Goal: Information Seeking & Learning: Learn about a topic

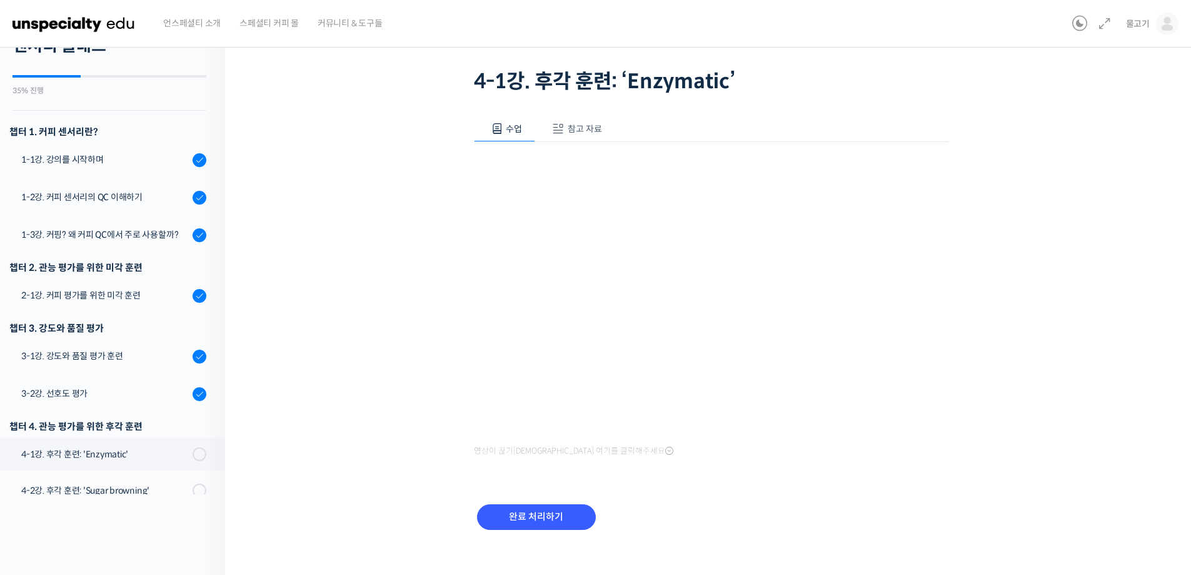
scroll to position [84, 0]
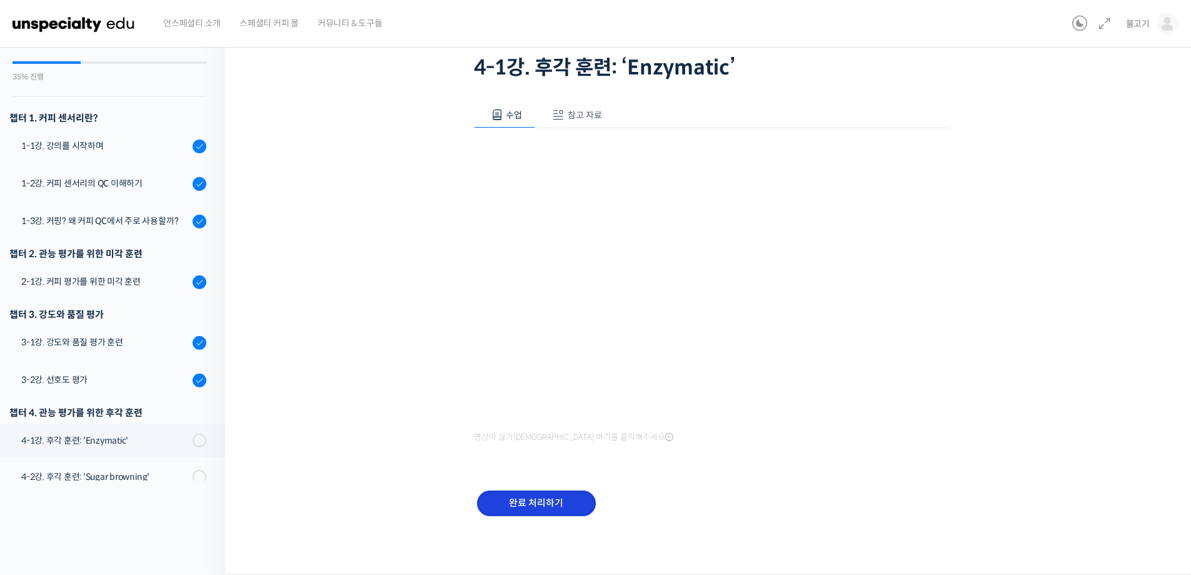
click at [564, 509] on input "완료 처리하기" at bounding box center [536, 503] width 119 height 26
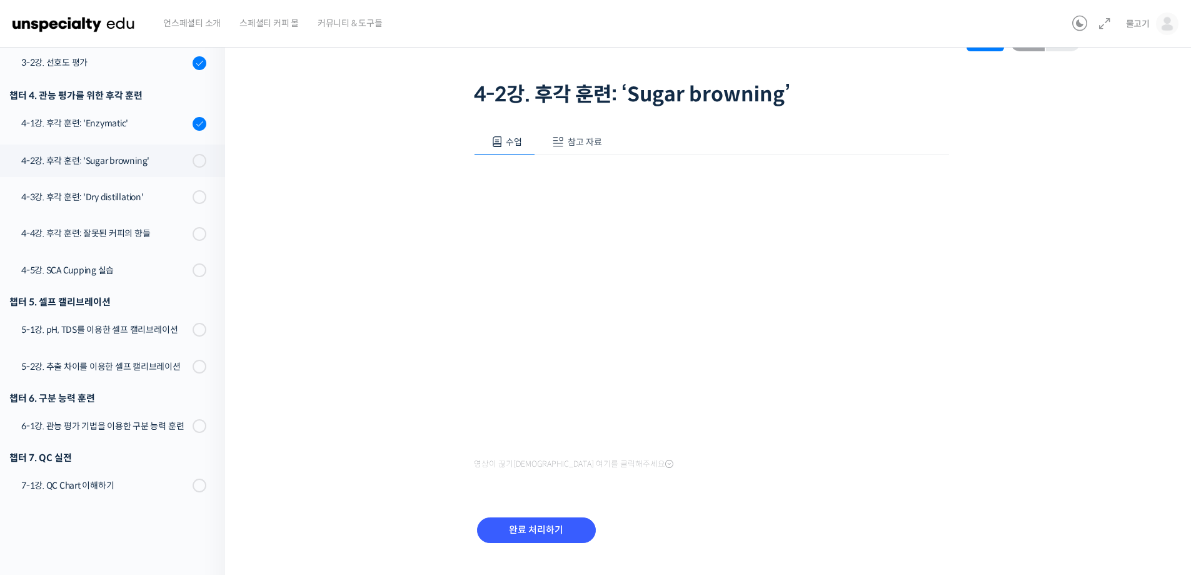
scroll to position [84, 0]
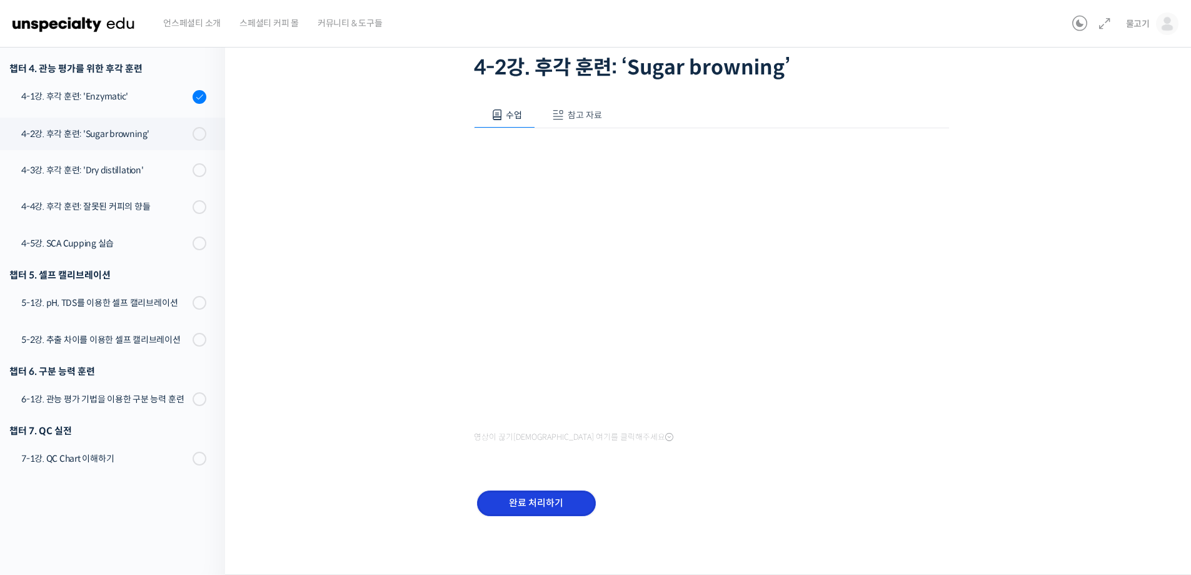
click at [545, 499] on input "완료 처리하기" at bounding box center [536, 503] width 119 height 26
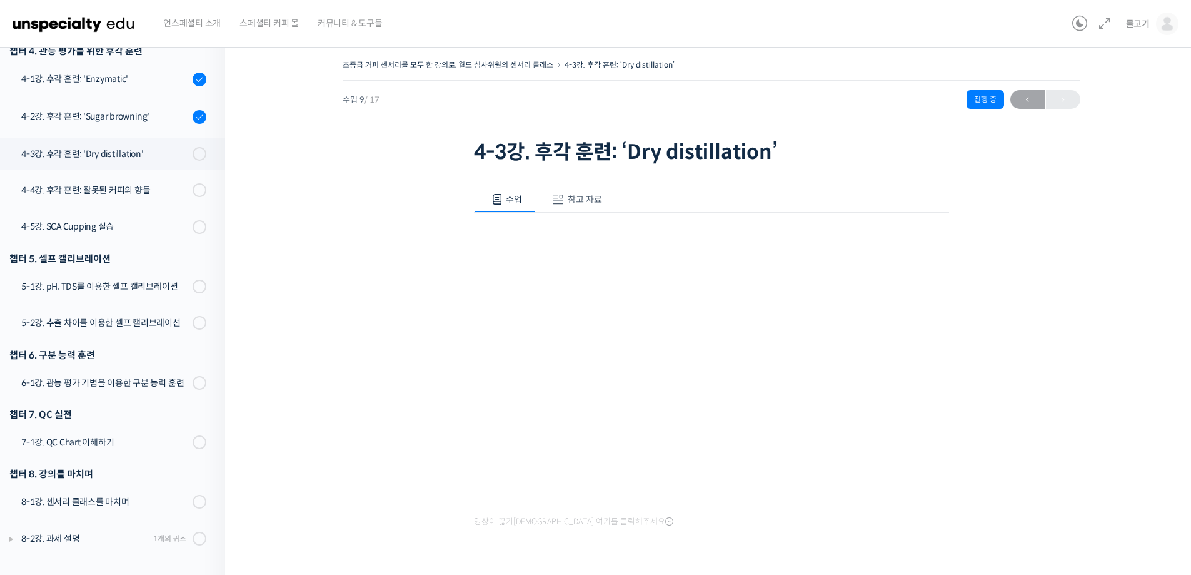
click at [363, 423] on div "초중급 커피 센서리를 모두 한 강의로, 월드 심사위원의 센서리 클래스 4-3강. 후각 훈련: ‘Dry distillation’ 진행 중 수업 …" at bounding box center [711, 344] width 847 height 577
click at [164, 254] on div "챕터 5. 셀프 캘리브레이션" at bounding box center [107, 258] width 197 height 17
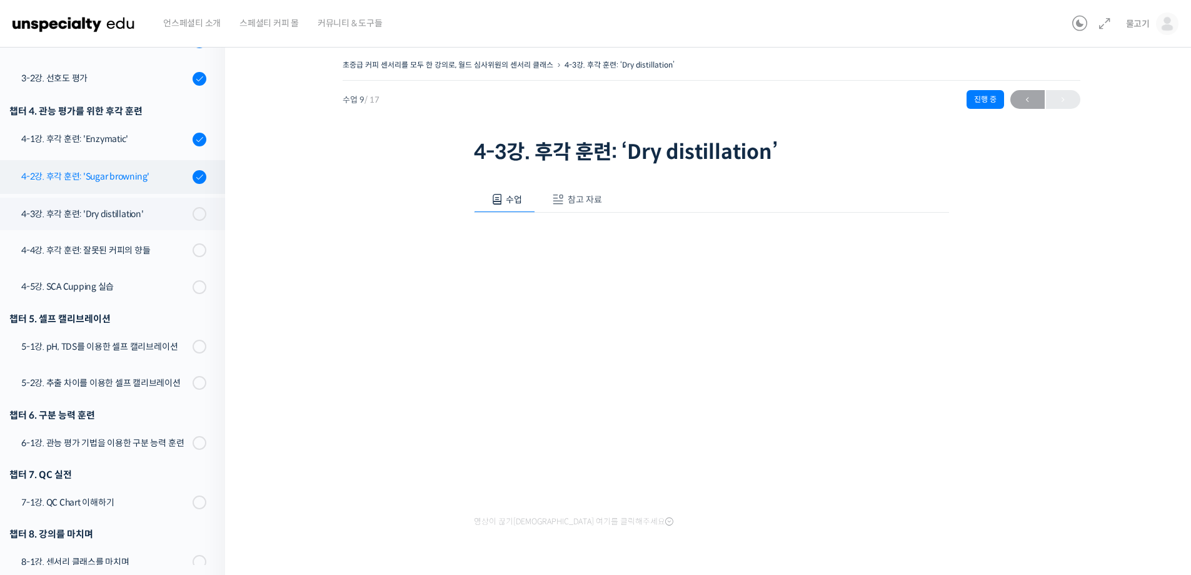
scroll to position [438, 0]
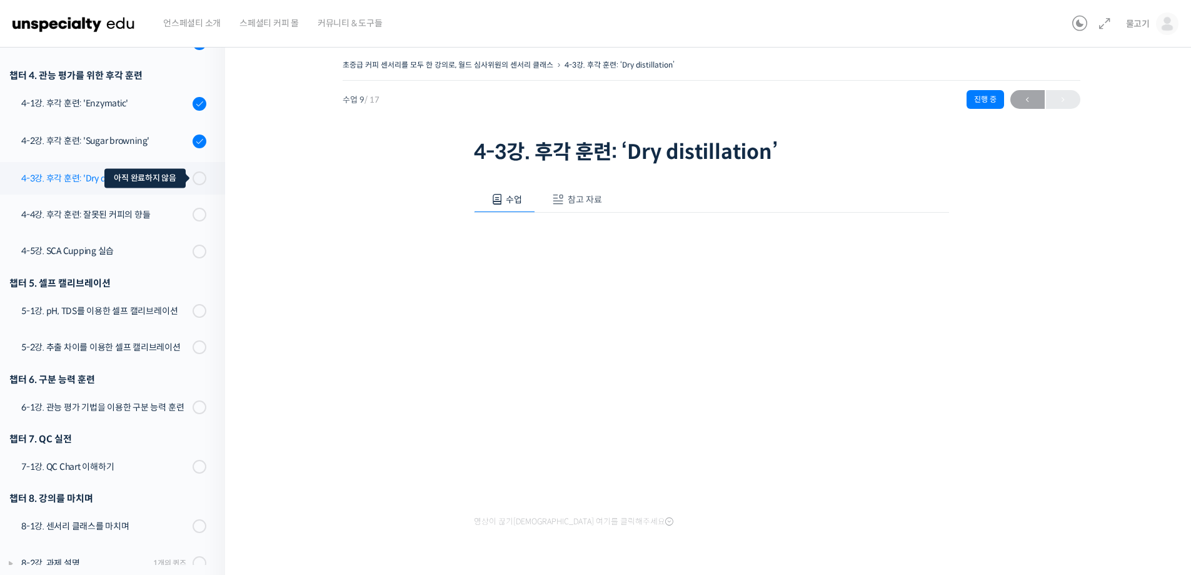
click at [199, 180] on span at bounding box center [203, 178] width 9 height 14
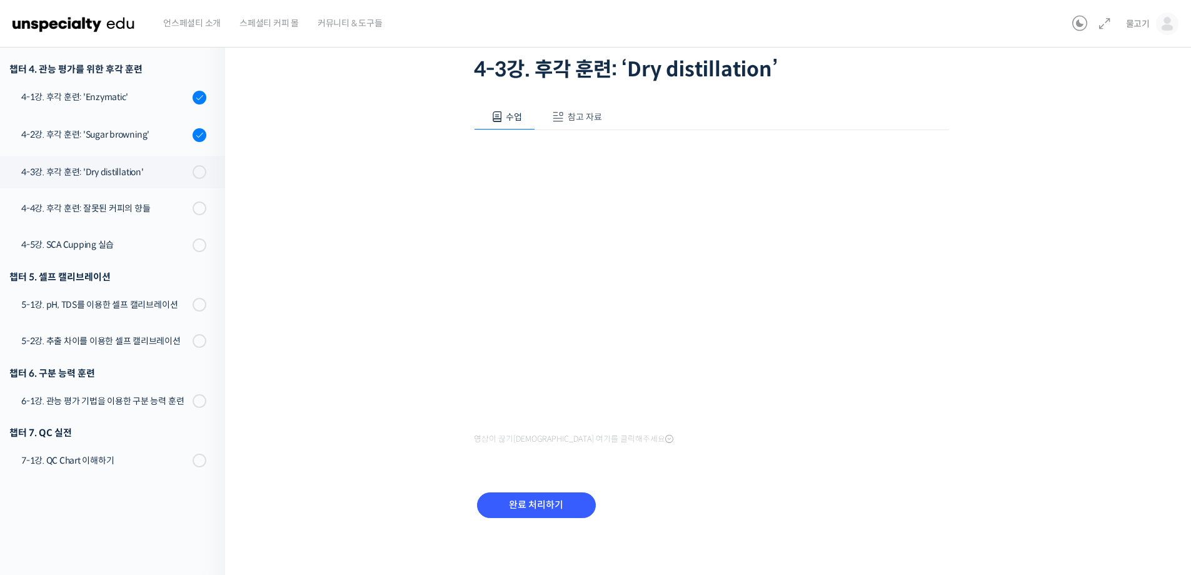
scroll to position [84, 0]
click at [543, 505] on input "완료 처리하기" at bounding box center [536, 503] width 119 height 26
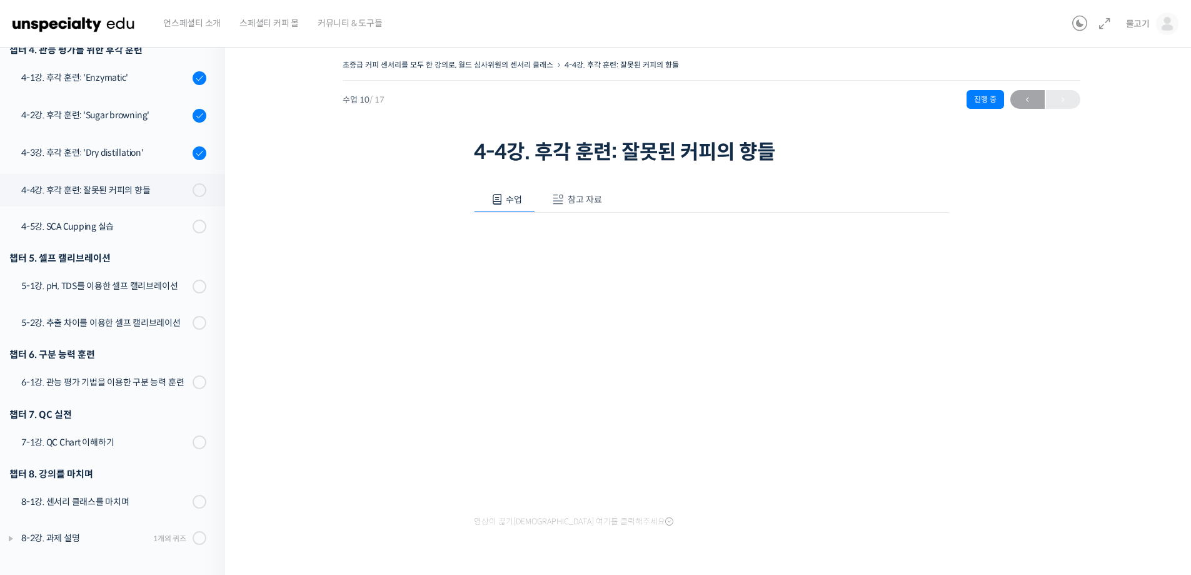
click at [362, 393] on div "초중급 커피 센서리를 모두 한 강의로, 월드 심사위원의 센서리 클래스 4-4강. 후각 훈련: 잘못된 커피의 향들 진행 중 수업 10 / 17 …" at bounding box center [711, 344] width 847 height 577
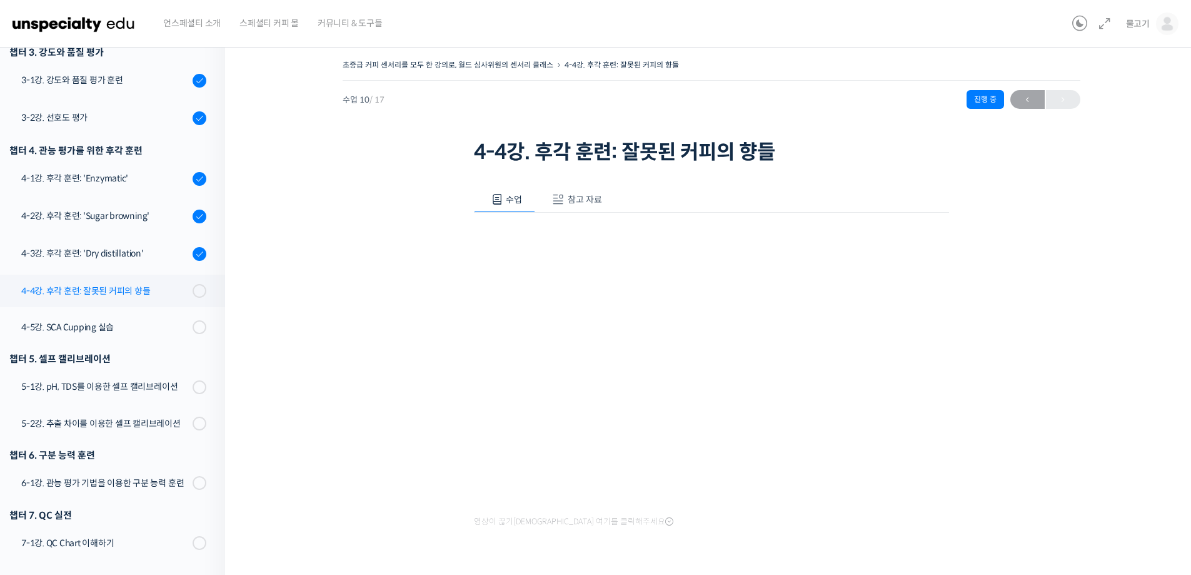
click at [81, 289] on div "4-4강. 후각 훈련: 잘못된 커피의 향들" at bounding box center [105, 291] width 168 height 14
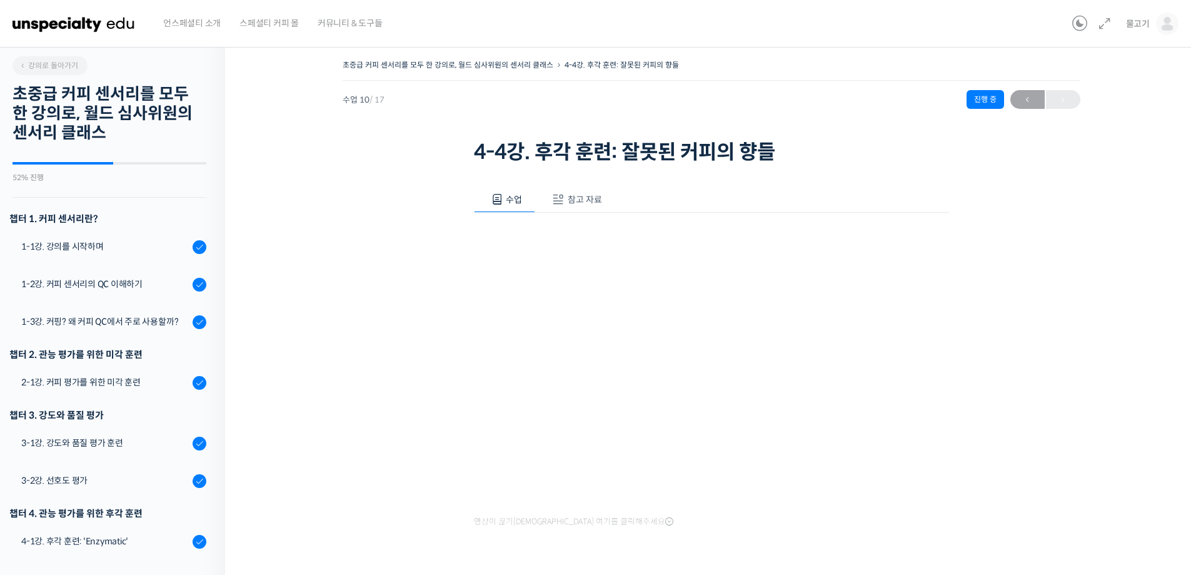
scroll to position [463, 0]
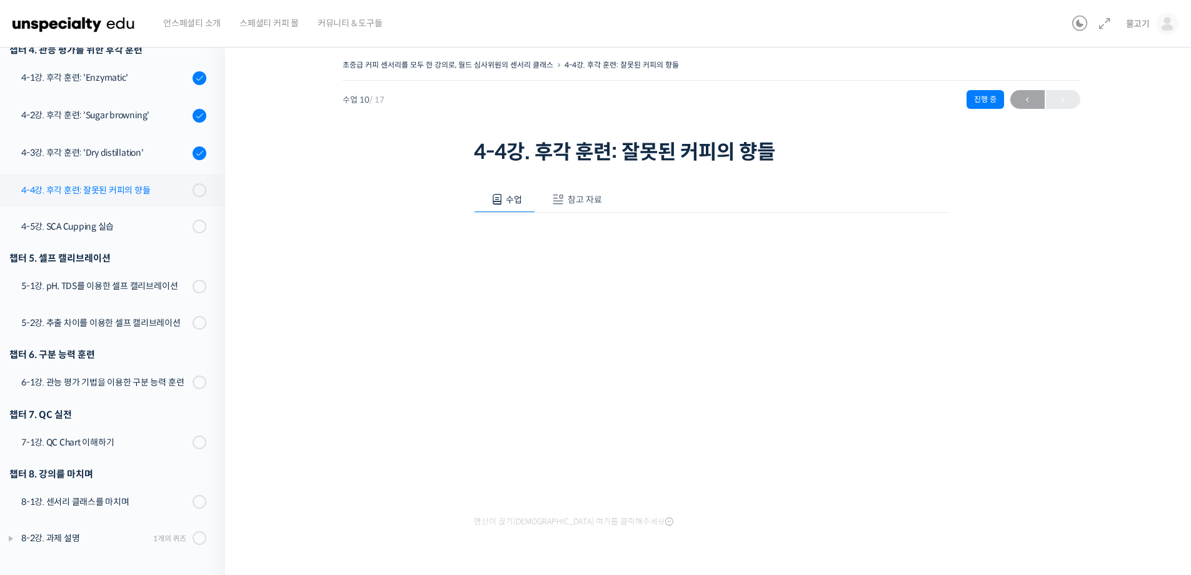
click at [94, 188] on div "4-4강. 후각 훈련: 잘못된 커피의 향들" at bounding box center [105, 190] width 168 height 14
click at [665, 522] on icon at bounding box center [669, 521] width 8 height 10
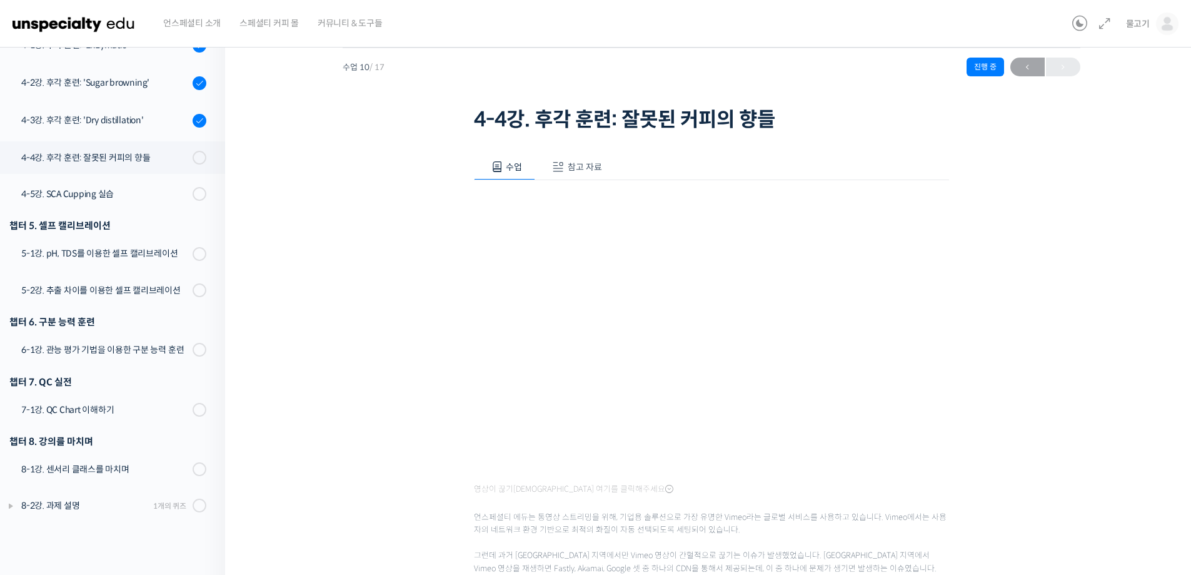
scroll to position [63, 0]
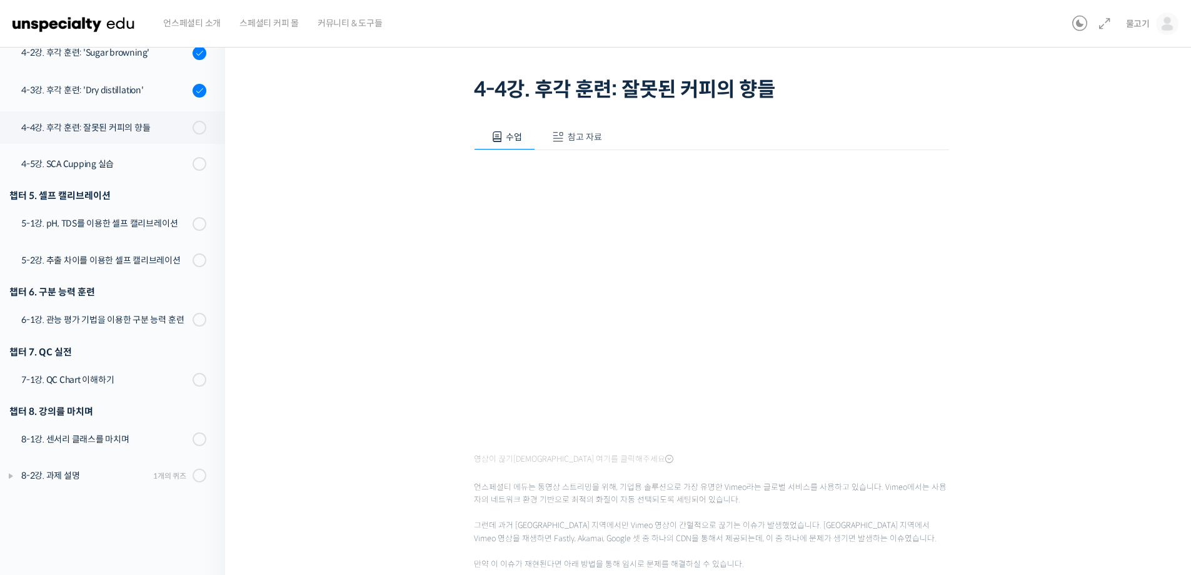
click at [305, 418] on div "초중급 커피 센서리를 모두 한 강의로, 월드 심사위원의 센서리 클래스 4-4강. 후각 훈련: 잘못된 커피의 향들 진행 중 수업 10 / 17 …" at bounding box center [711, 392] width 847 height 796
click at [412, 406] on div "초중급 커피 센서리를 모두 한 강의로, 월드 심사위원의 센서리 클래스 4-4강. 후각 훈련: 잘못된 커피의 향들 진행 중 수업 10 / 17 …" at bounding box center [711, 392] width 847 height 796
click at [384, 410] on div "초중급 커피 센서리를 모두 한 강의로, 월드 심사위원의 센서리 클래스 4-4강. 후각 훈련: 잘못된 커피의 향들 진행 중 수업 10 / 17 …" at bounding box center [711, 392] width 847 height 796
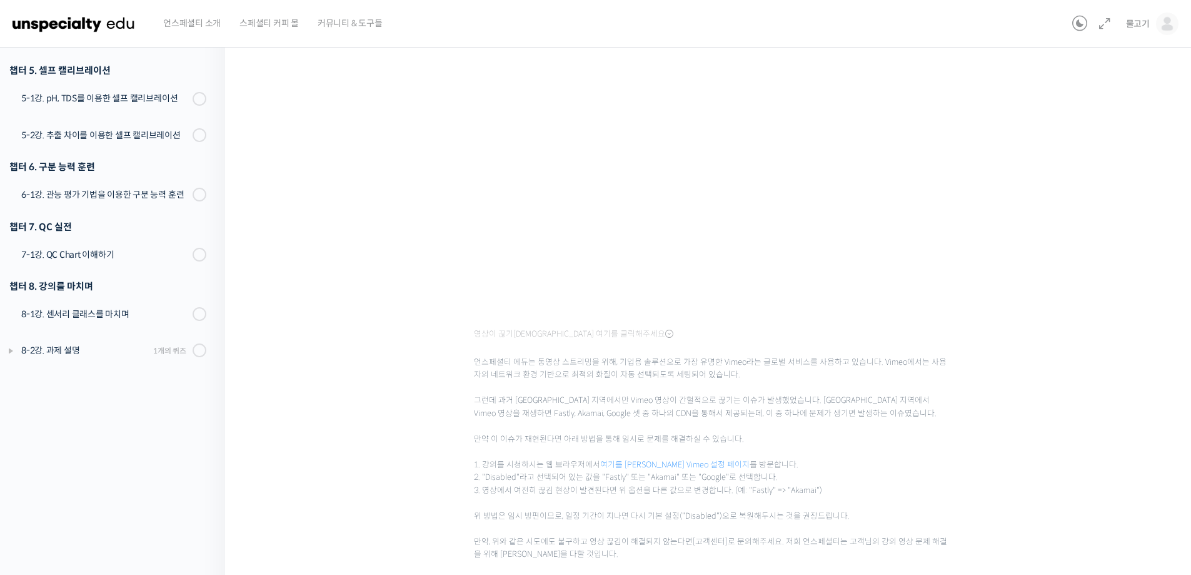
click at [639, 461] on link "여기를 클릭하셔서 Vimeo 설정 페이지" at bounding box center [674, 465] width 149 height 10
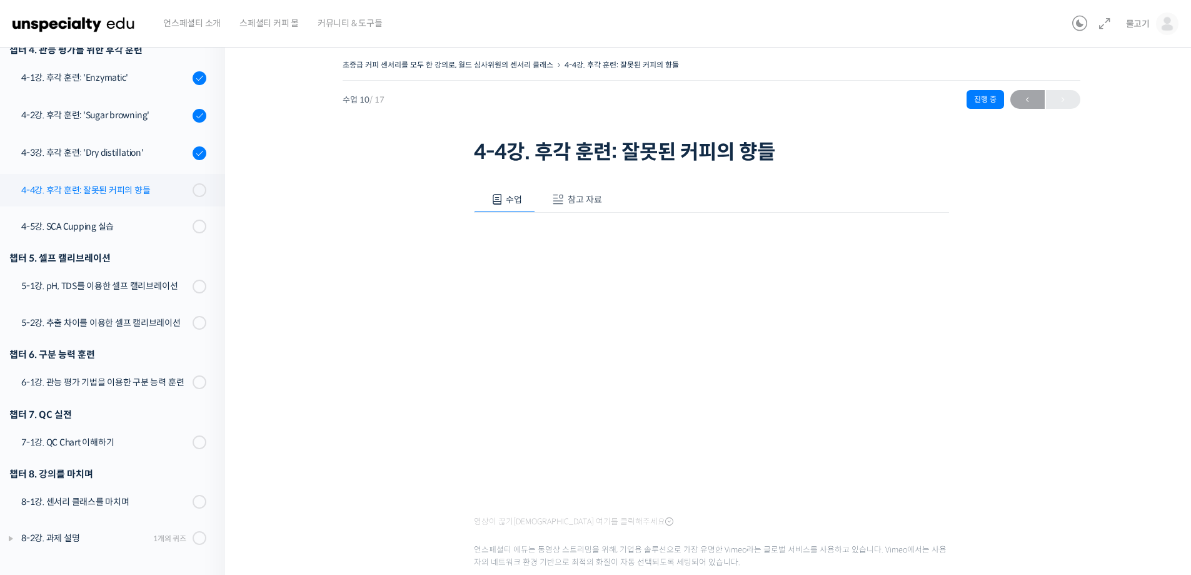
click at [141, 188] on div "4-4강. 후각 훈련: 잘못된 커피의 향들" at bounding box center [105, 190] width 168 height 14
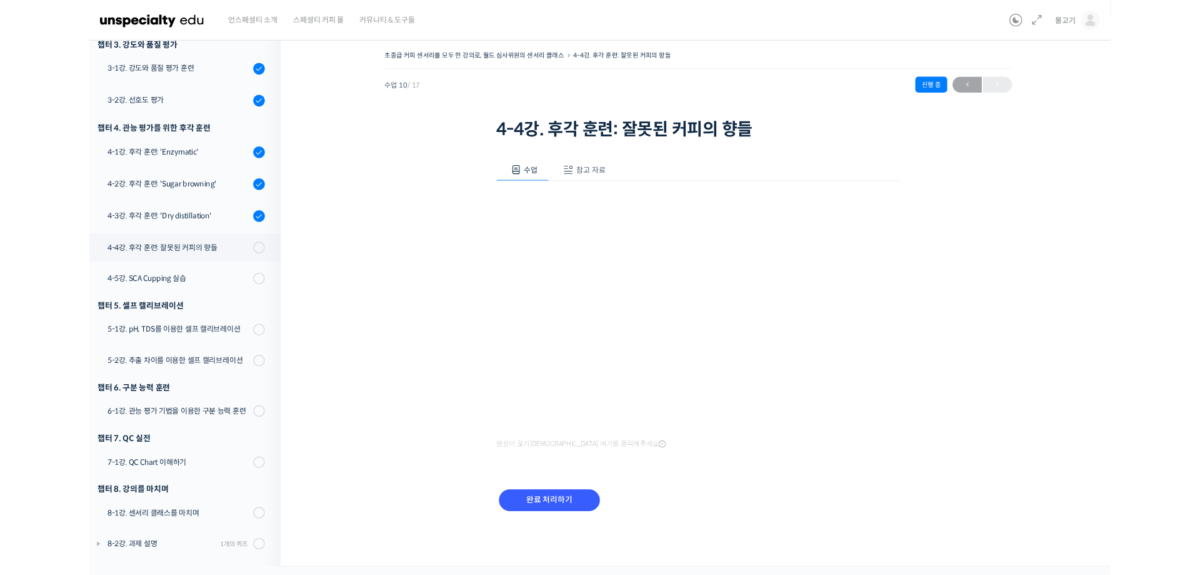
scroll to position [363, 0]
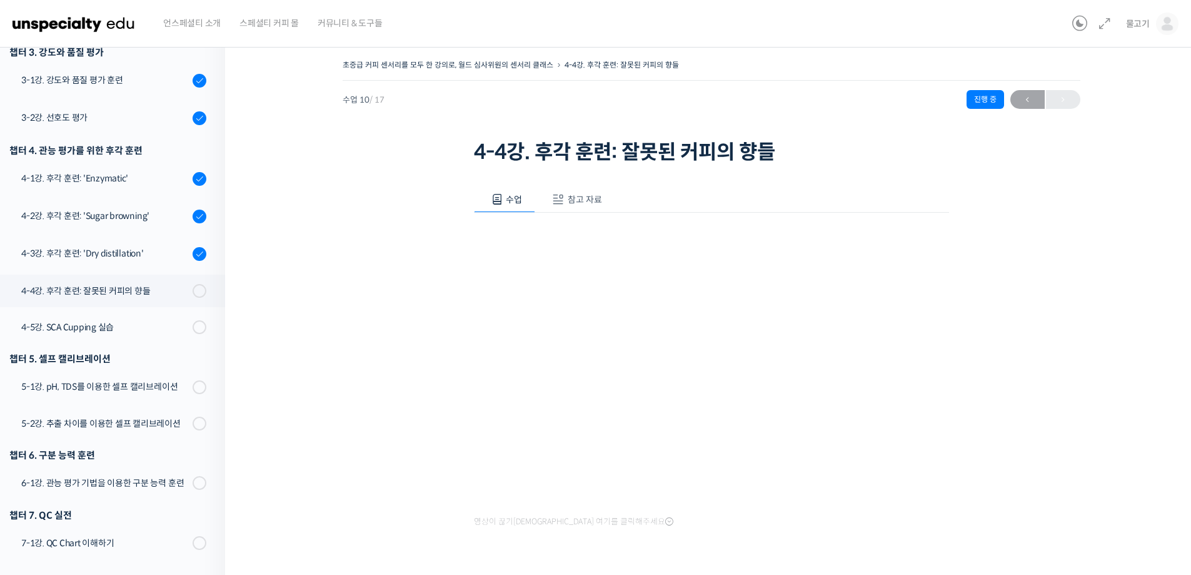
click at [436, 326] on div "초중급 커피 센서리를 모두 한 강의로, 월드 심사위원의 센서리 클래스 4-4강. 후각 훈련: 잘못된 커피의 향들 진행 중 수업 10 / 17 …" at bounding box center [711, 344] width 847 height 577
click at [390, 313] on div "초중급 커피 센서리를 모두 한 강의로, 월드 심사위원의 센서리 클래스 4-4강. 후각 훈련: 잘못된 커피의 향들 진행 중 수업 10 / 17 …" at bounding box center [711, 344] width 847 height 577
click at [348, 300] on div "초중급 커피 센서리를 모두 한 강의로, 월드 심사위원의 센서리 클래스 4-4강. 후각 훈련: 잘못된 커피의 향들 진행 중 수업 10 / 17 …" at bounding box center [711, 344] width 847 height 577
click at [591, 198] on span "참고 자료" at bounding box center [585, 199] width 34 height 11
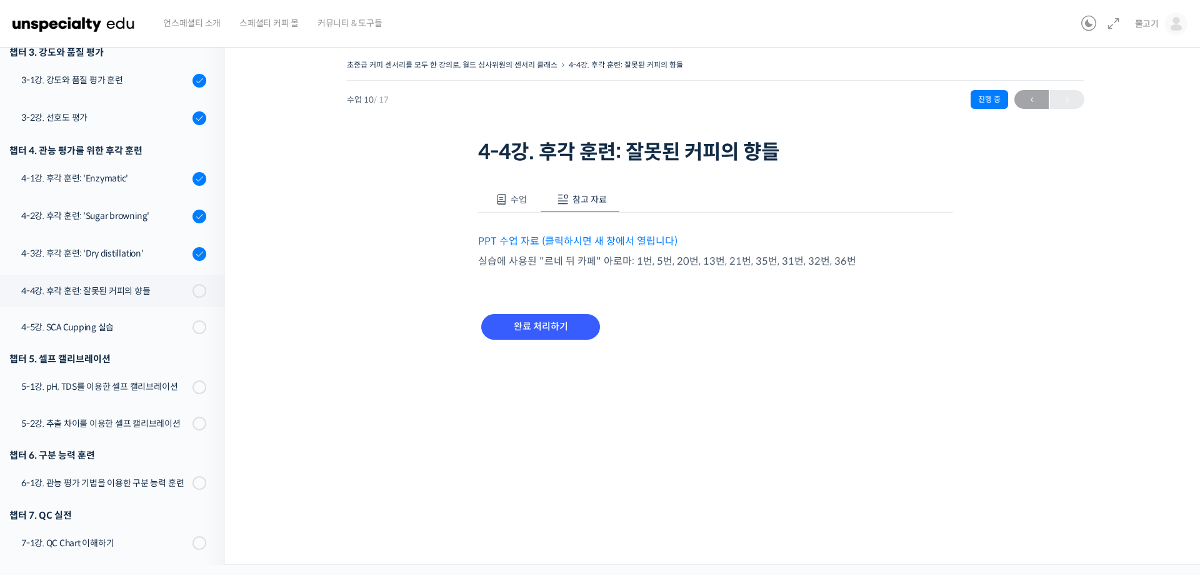
click at [313, 232] on div "초중급 커피 센서리를 모두 한 강의로, 월드 심사위원의 센서리 클래스 4-4강. 후각 훈련: 잘못된 커피의 향들 진행 중 수업 10 / 17 …" at bounding box center [716, 214] width 857 height 316
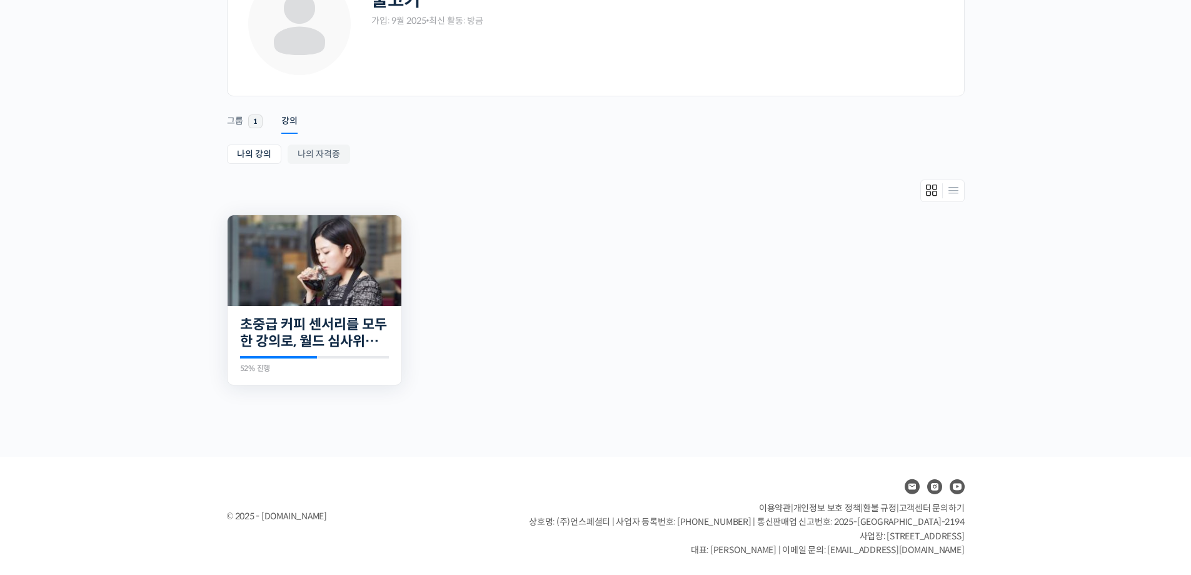
scroll to position [107, 0]
click at [308, 264] on img at bounding box center [315, 259] width 174 height 91
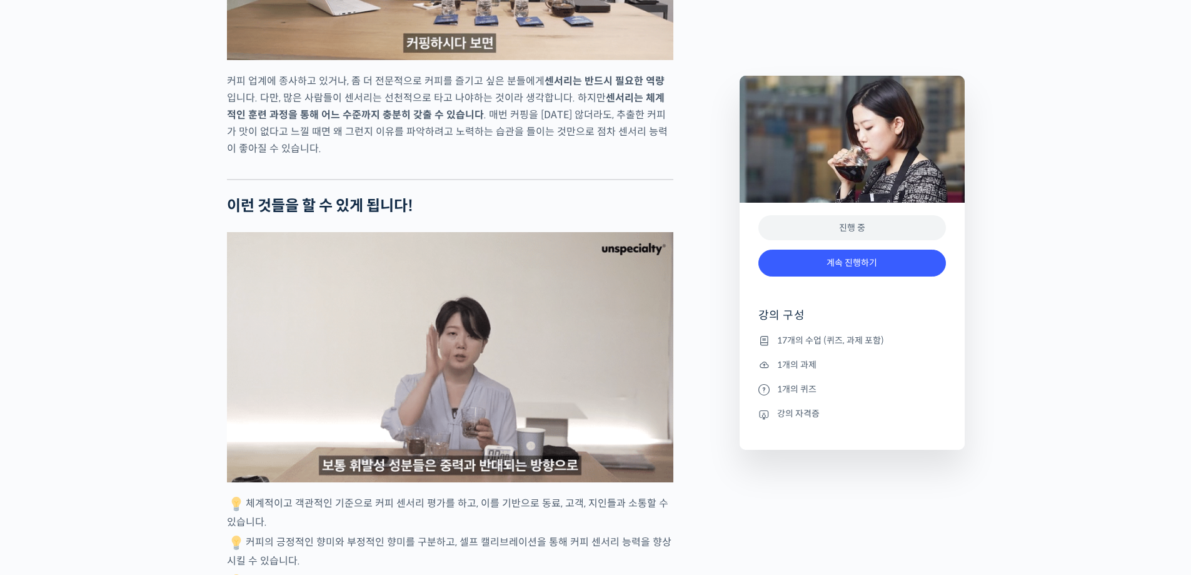
scroll to position [2876, 0]
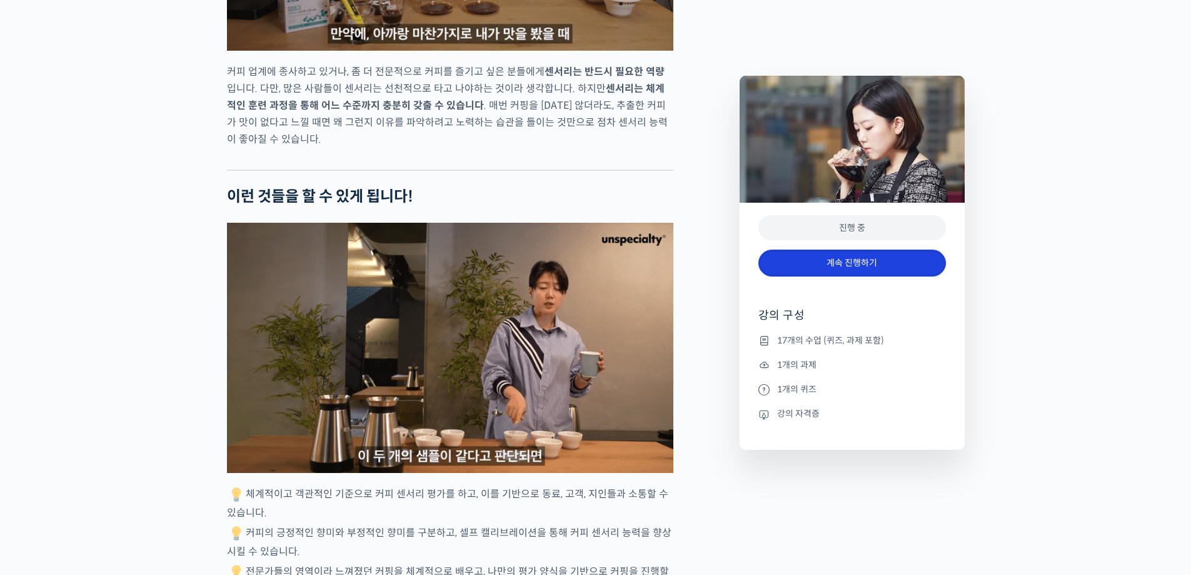
click at [825, 261] on link "계속 진행하기" at bounding box center [852, 262] width 188 height 27
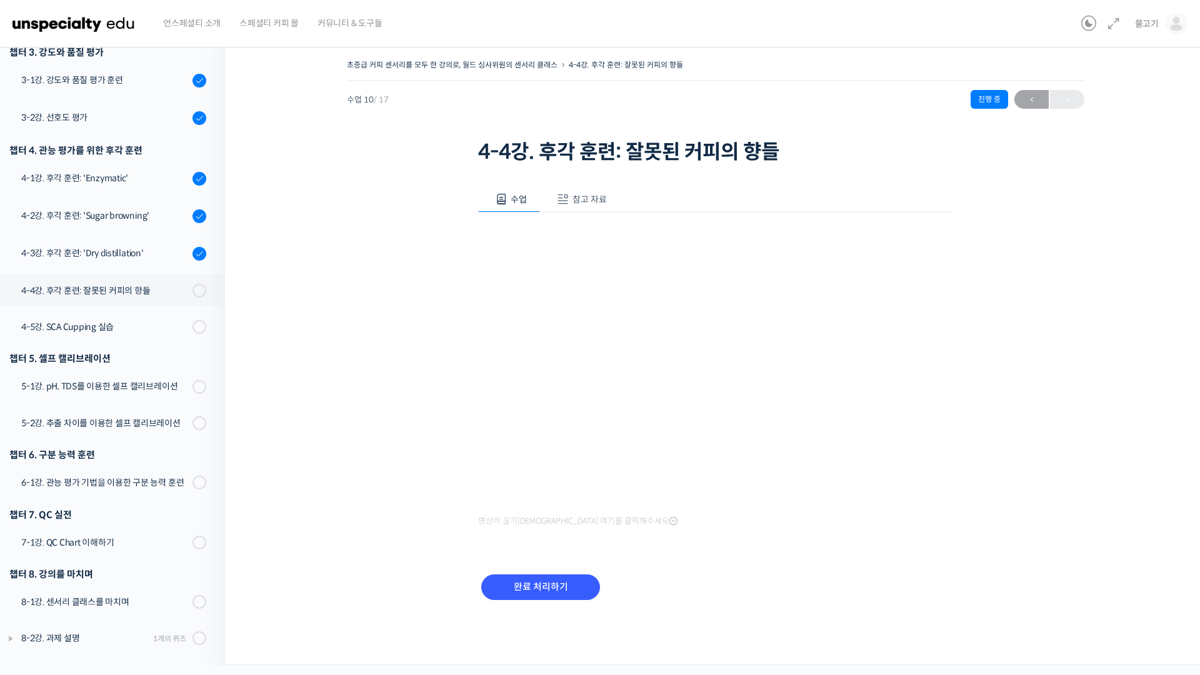
scroll to position [363, 0]
